Goal: Information Seeking & Learning: Find specific fact

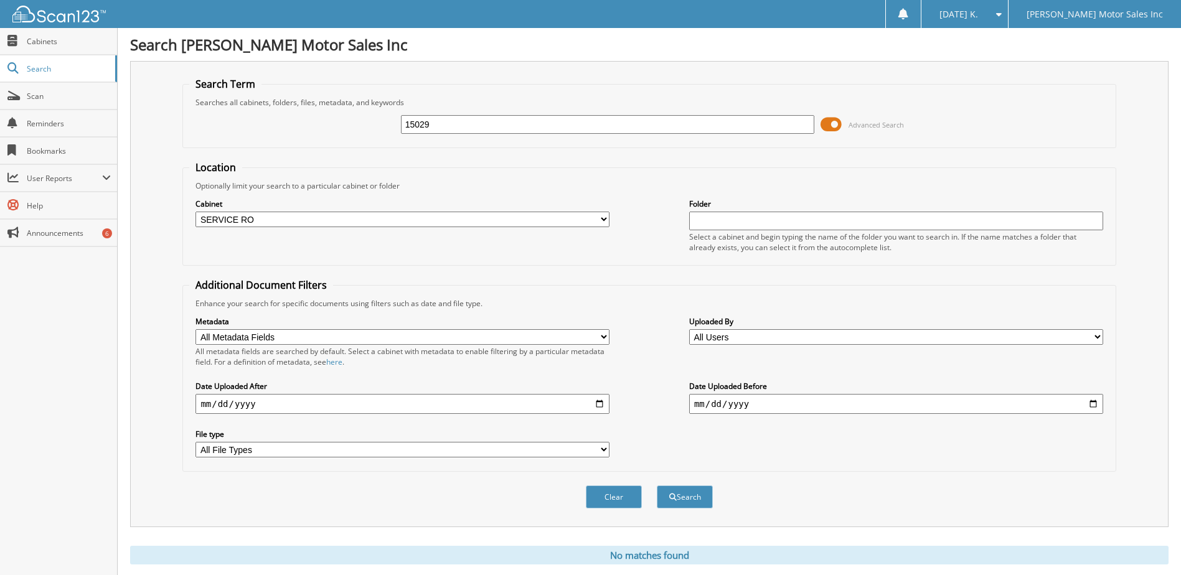
drag, startPoint x: 445, startPoint y: 120, endPoint x: 365, endPoint y: 128, distance: 80.8
click at [366, 128] on div "15029 Advanced Search" at bounding box center [649, 125] width 920 height 34
type input "15173"
click at [657, 486] on button "Search" at bounding box center [685, 497] width 56 height 23
drag, startPoint x: 455, startPoint y: 130, endPoint x: 341, endPoint y: 121, distance: 113.7
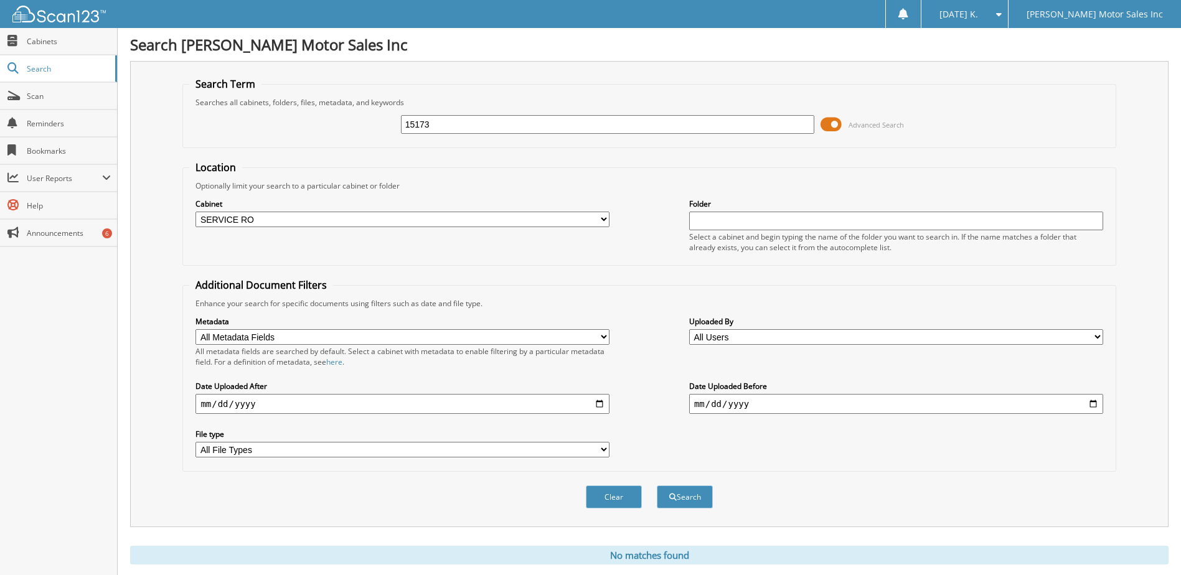
click at [343, 118] on div "15173 Advanced Search" at bounding box center [649, 125] width 920 height 34
type input "15388"
click at [657, 486] on button "Search" at bounding box center [685, 497] width 56 height 23
drag, startPoint x: 441, startPoint y: 114, endPoint x: 388, endPoint y: 131, distance: 56.1
click at [388, 131] on div "15388 Advanced Search" at bounding box center [649, 125] width 920 height 34
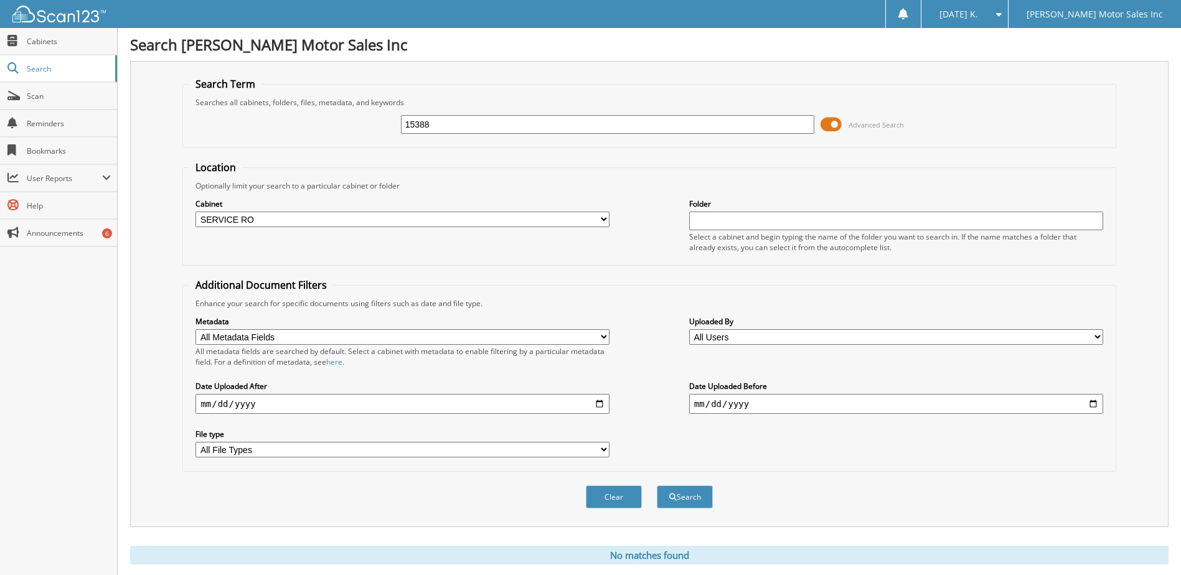
drag, startPoint x: 443, startPoint y: 117, endPoint x: 318, endPoint y: 105, distance: 125.8
click at [318, 105] on fieldset "Search Term Searches all cabinets, folders, files, metadata, and keywords 15388…" at bounding box center [648, 112] width 933 height 71
type input "1431"
click at [657, 486] on button "Search" at bounding box center [685, 497] width 56 height 23
click at [464, 118] on input "1431" at bounding box center [608, 124] width 414 height 19
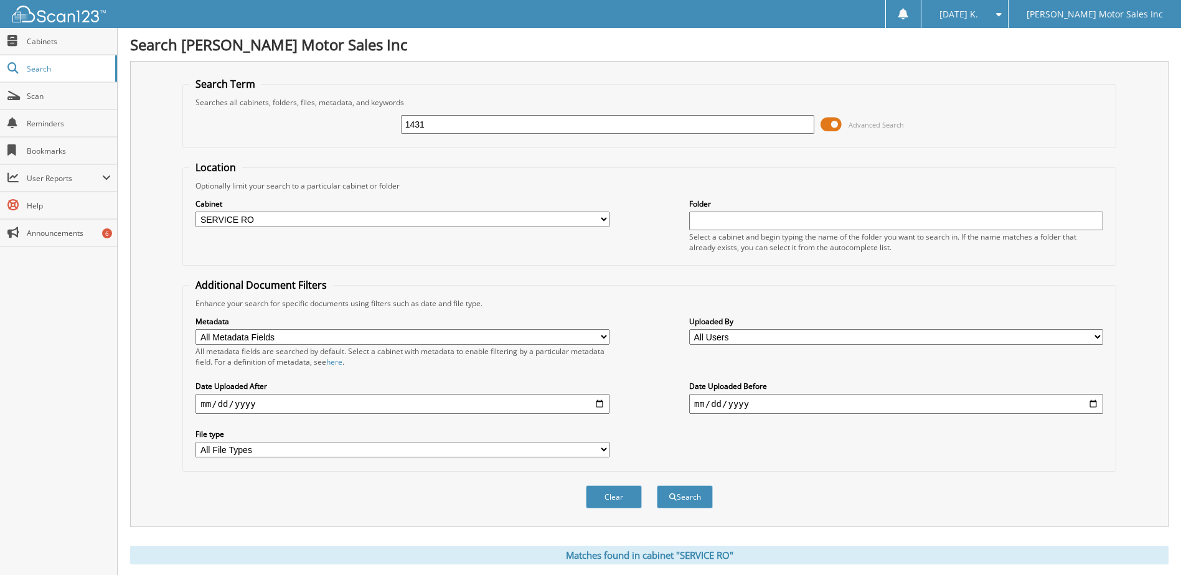
click at [464, 118] on input "1431" at bounding box center [608, 124] width 414 height 19
type input "14731"
click at [657, 486] on button "Search" at bounding box center [685, 497] width 56 height 23
click at [460, 121] on input "14731" at bounding box center [608, 124] width 414 height 19
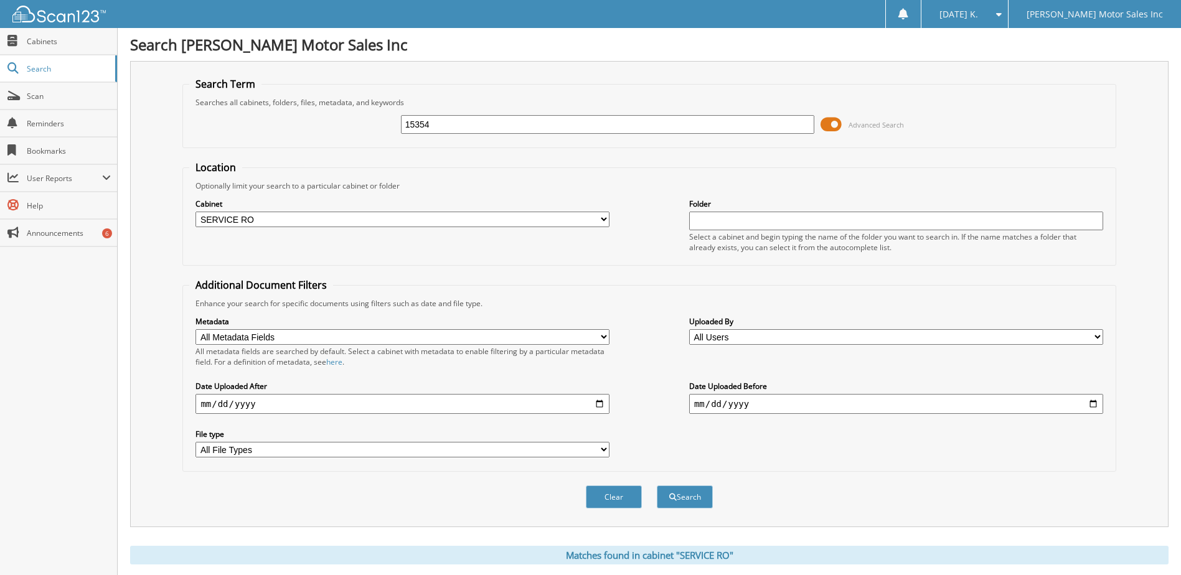
type input "15354"
click at [657, 486] on button "Search" at bounding box center [685, 497] width 56 height 23
click at [460, 121] on input "15354" at bounding box center [608, 124] width 414 height 19
type input "153823"
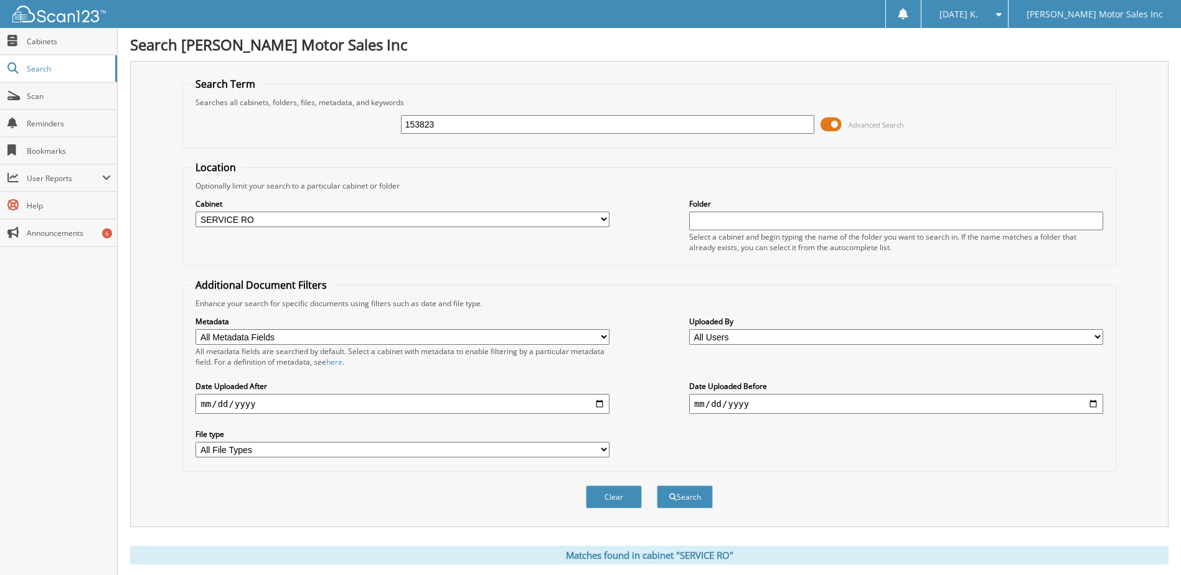
click at [657, 486] on button "Search" at bounding box center [685, 497] width 56 height 23
drag, startPoint x: 0, startPoint y: 0, endPoint x: 460, endPoint y: 121, distance: 475.1
click at [460, 121] on input "153823" at bounding box center [608, 124] width 414 height 19
type input "15382"
click at [657, 486] on button "Search" at bounding box center [685, 497] width 56 height 23
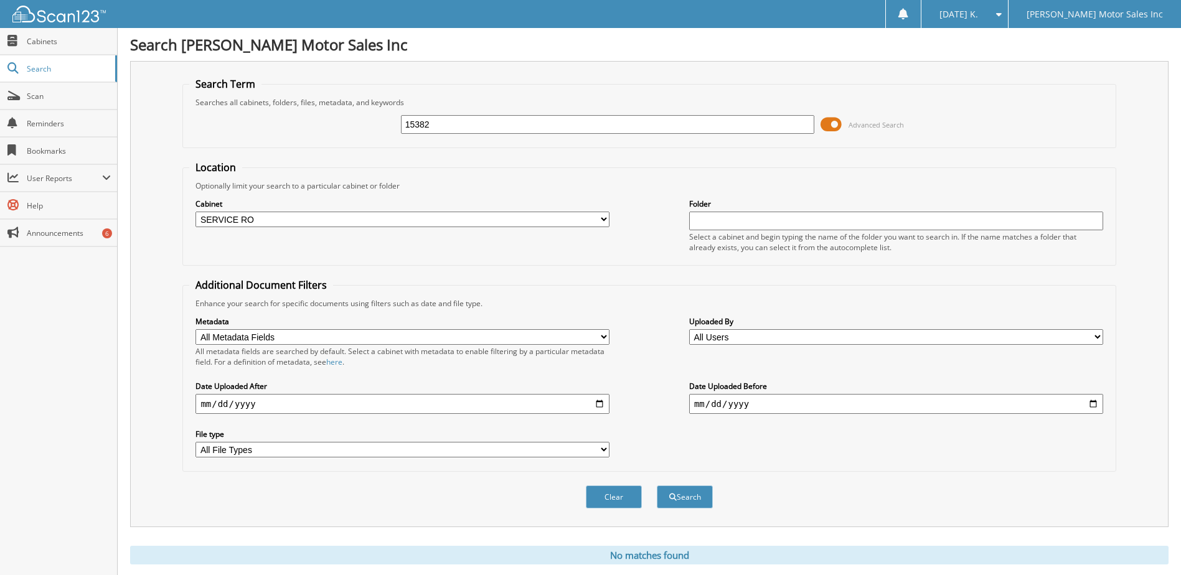
drag, startPoint x: 0, startPoint y: 0, endPoint x: 460, endPoint y: 120, distance: 475.0
click at [460, 120] on input "15382" at bounding box center [608, 124] width 414 height 19
click at [420, 120] on input "text" at bounding box center [608, 124] width 414 height 19
